Goal: Task Accomplishment & Management: Manage account settings

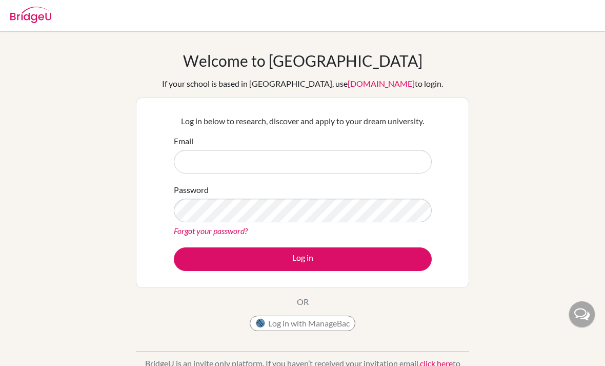
click at [513, 210] on div "Welcome to [GEOGRAPHIC_DATA] If your school is based in [GEOGRAPHIC_DATA], use …" at bounding box center [302, 218] width 605 height 335
click at [377, 182] on form "Email Password Forgot your password? Log in" at bounding box center [303, 203] width 258 height 136
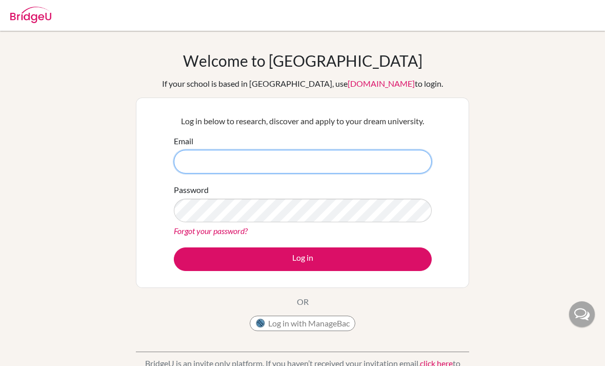
click at [403, 150] on input "Email" at bounding box center [303, 162] width 258 height 24
type input "[EMAIL_ADDRESS][DOMAIN_NAME]"
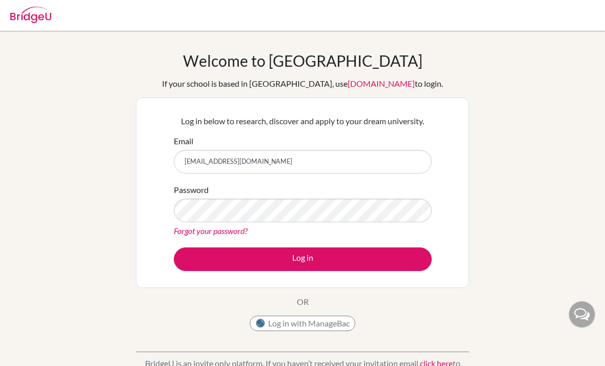
click at [371, 196] on div "Password Forgot your password?" at bounding box center [303, 210] width 258 height 53
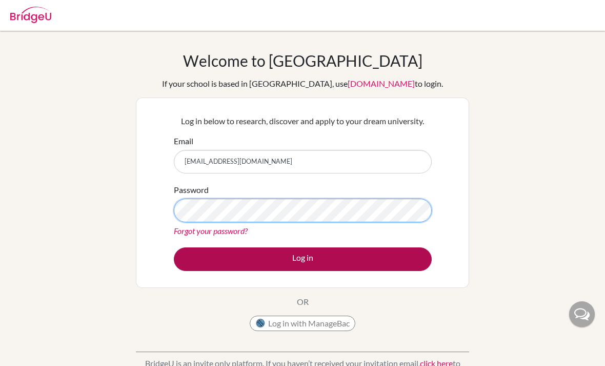
click at [403, 255] on button "Log in" at bounding box center [303, 259] width 258 height 24
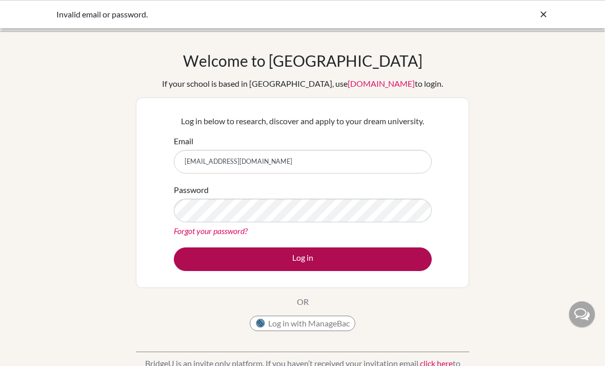
click at [393, 251] on button "Log in" at bounding box center [303, 259] width 258 height 24
click at [384, 263] on button "Log in" at bounding box center [303, 259] width 258 height 24
click at [368, 251] on button "Log in" at bounding box center [303, 259] width 258 height 24
click at [365, 255] on button "Log in" at bounding box center [303, 259] width 258 height 24
click at [383, 262] on button "Log in" at bounding box center [303, 259] width 258 height 24
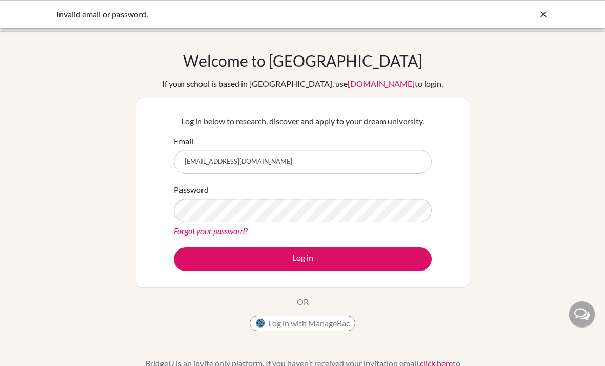
click at [399, 147] on div "Email [EMAIL_ADDRESS][DOMAIN_NAME]" at bounding box center [303, 154] width 258 height 38
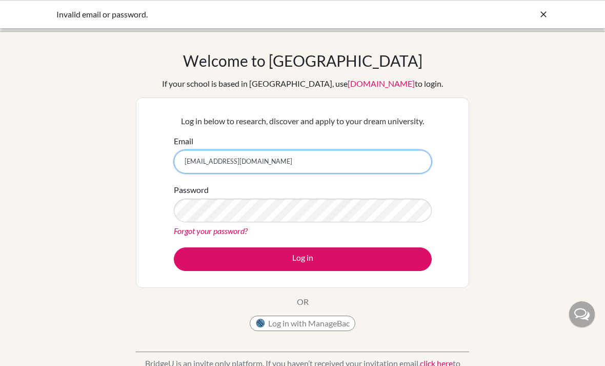
click at [404, 157] on input "[EMAIL_ADDRESS][DOMAIN_NAME]" at bounding box center [303, 162] width 258 height 24
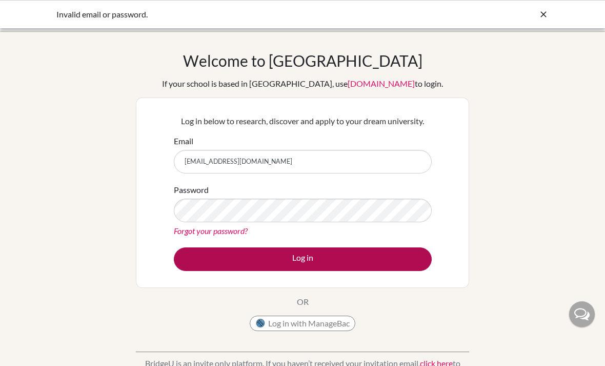
click at [400, 252] on button "Log in" at bounding box center [303, 259] width 258 height 24
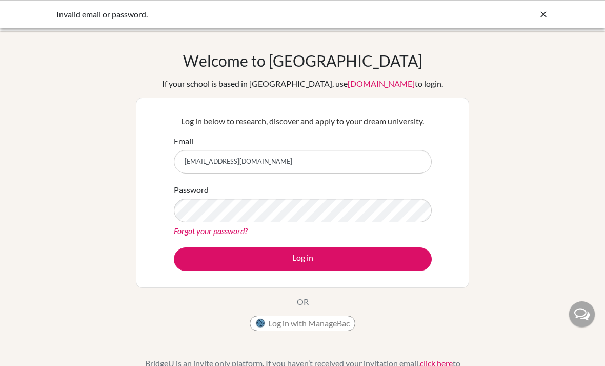
click at [485, 201] on div "Welcome to BridgeU If your school is based in China, use app.bridge-u.com.cn to…" at bounding box center [302, 218] width 605 height 335
click at [235, 230] on link "Forgot your password?" at bounding box center [211, 231] width 74 height 10
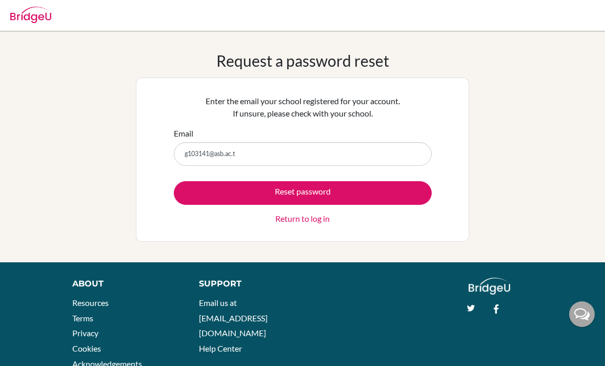
type input "[EMAIL_ADDRESS][DOMAIN_NAME]"
